Goal: Task Accomplishment & Management: Manage account settings

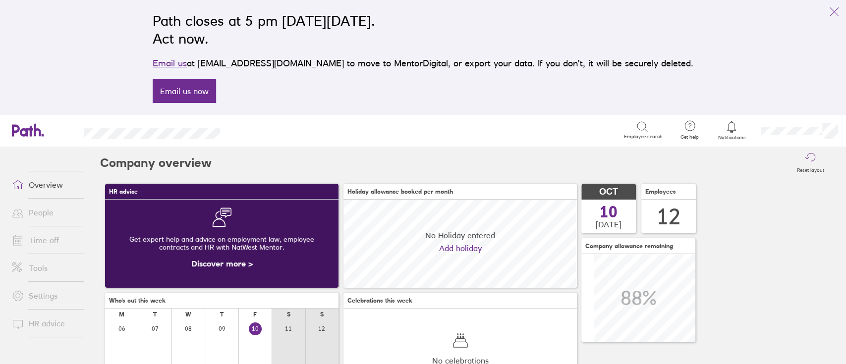
scroll to position [88, 233]
click at [33, 213] on link "People" at bounding box center [44, 213] width 80 height 20
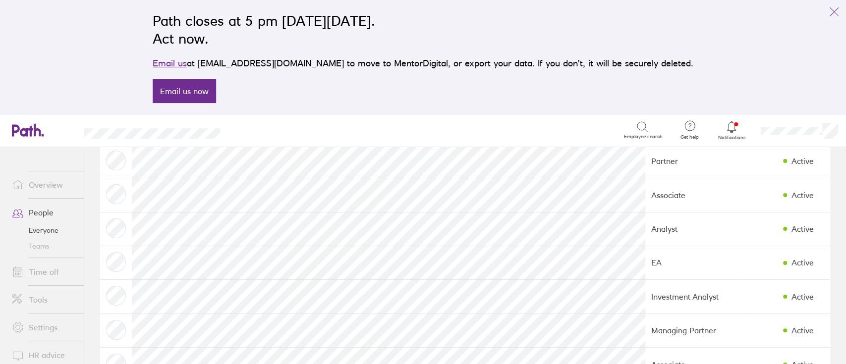
scroll to position [59, 0]
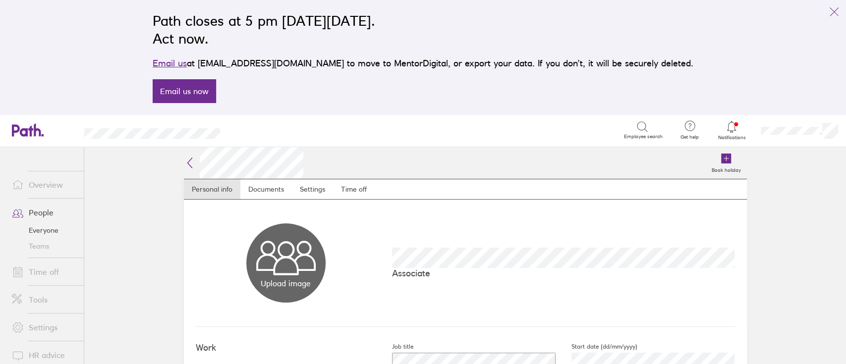
click at [32, 269] on link "Time off" at bounding box center [44, 272] width 80 height 20
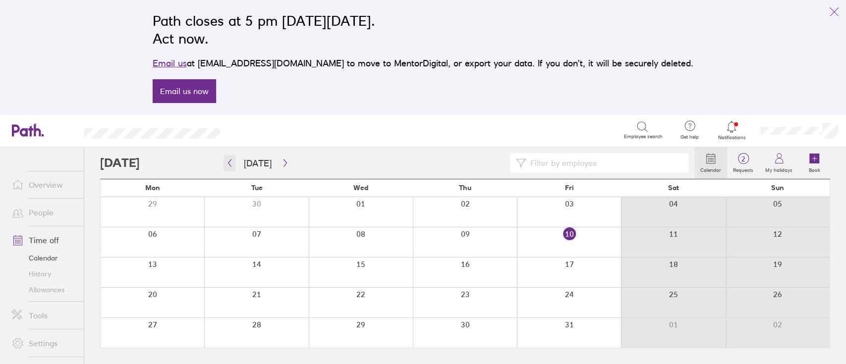
click at [226, 167] on button "button" at bounding box center [229, 163] width 12 height 16
click at [281, 164] on icon "button" at bounding box center [284, 163] width 7 height 8
